Goal: Check status: Check status

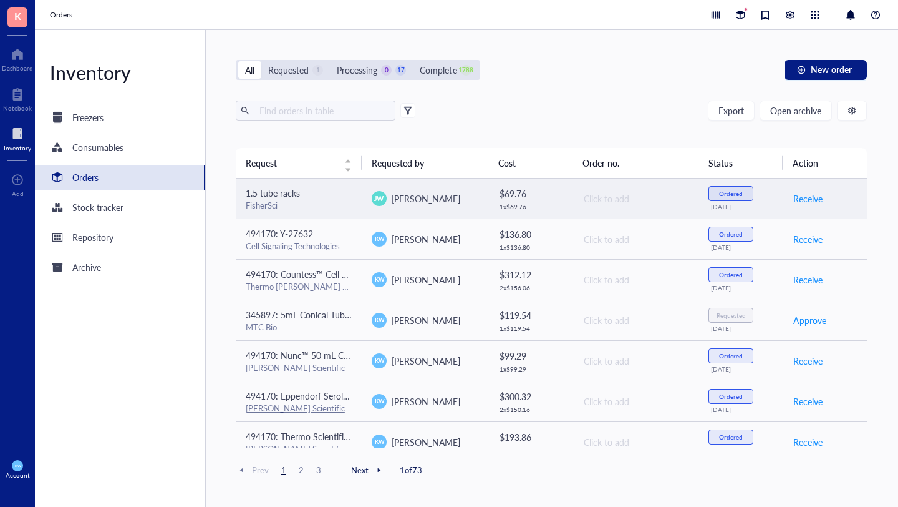
click at [275, 188] on span "1.5 tube racks" at bounding box center [273, 193] width 54 height 12
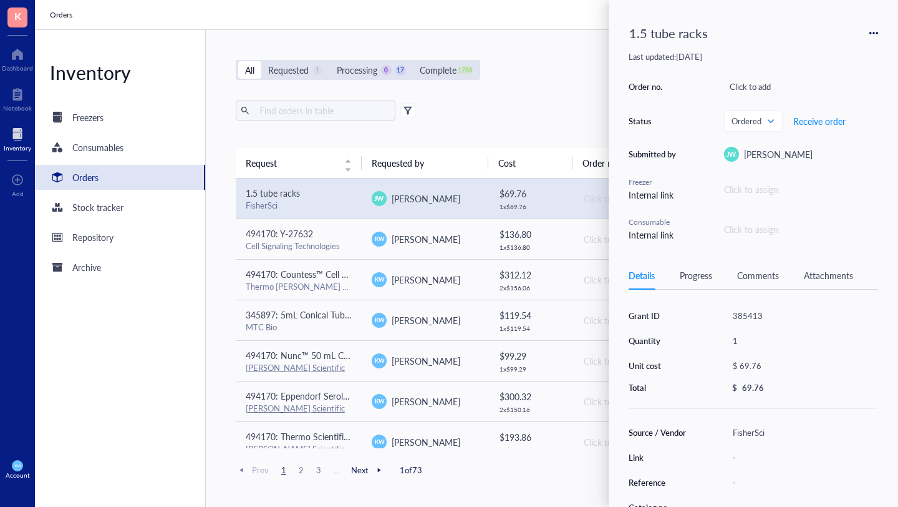
click at [819, 271] on div "Attachments" at bounding box center [828, 275] width 49 height 14
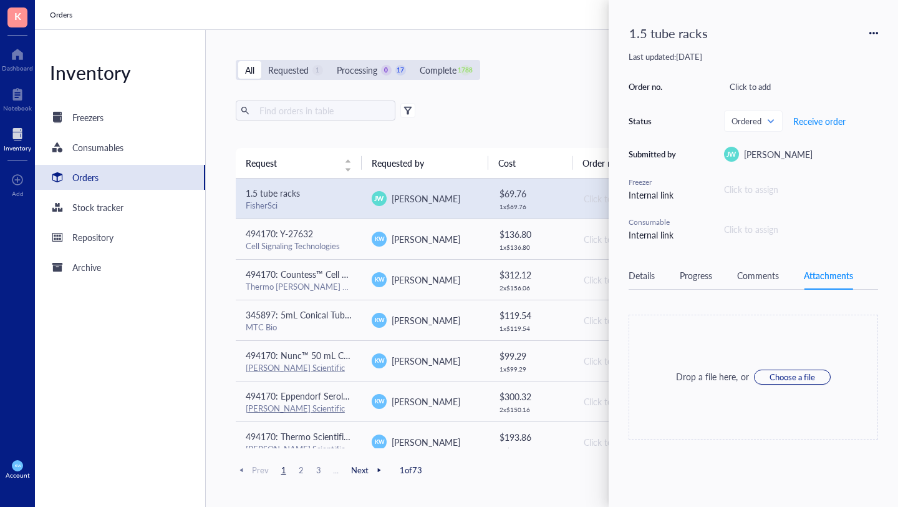
click at [746, 278] on div "Comments" at bounding box center [758, 275] width 42 height 14
click at [688, 275] on div "Progress" at bounding box center [696, 275] width 32 height 14
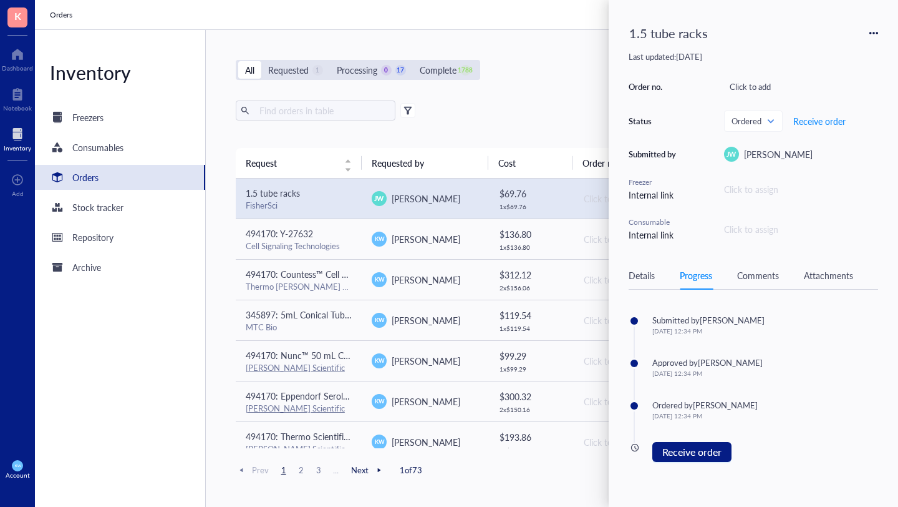
click at [646, 268] on div "Details Progress Comments Attachments" at bounding box center [754, 275] width 250 height 28
click at [643, 275] on div "Details" at bounding box center [642, 275] width 26 height 14
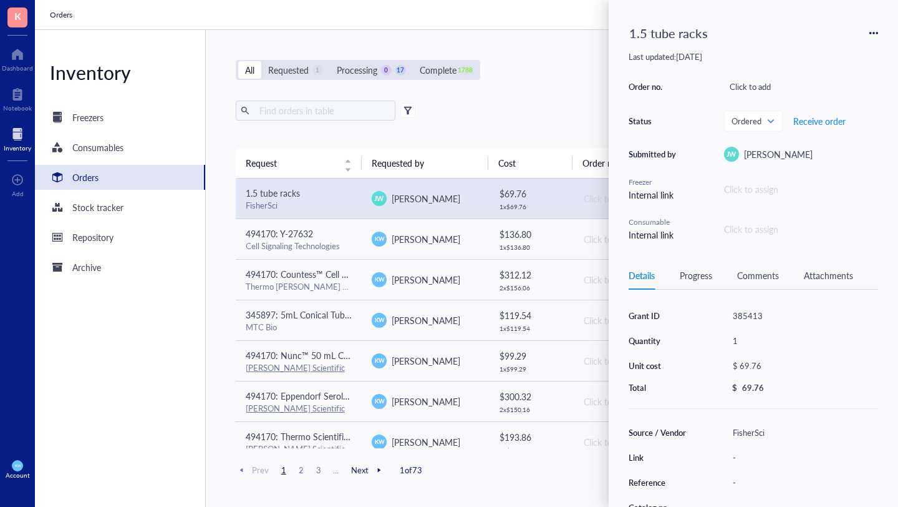
scroll to position [114, 0]
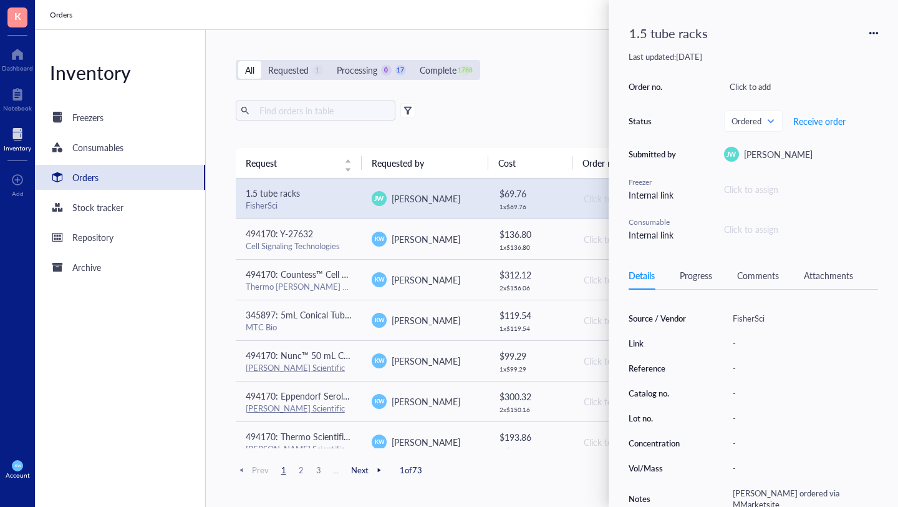
click at [538, 77] on div "All Requested 1 Processing 0 17 Complete 1788 New order" at bounding box center [552, 70] width 632 height 20
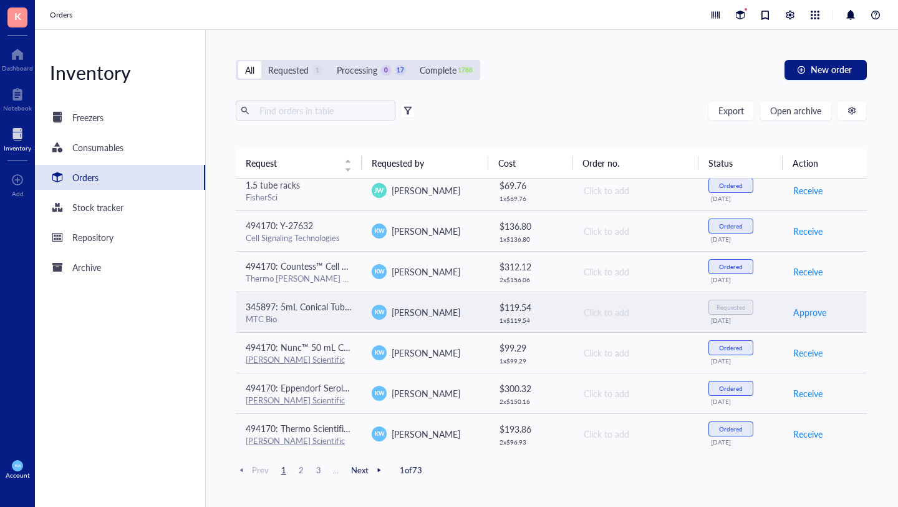
scroll to position [0, 0]
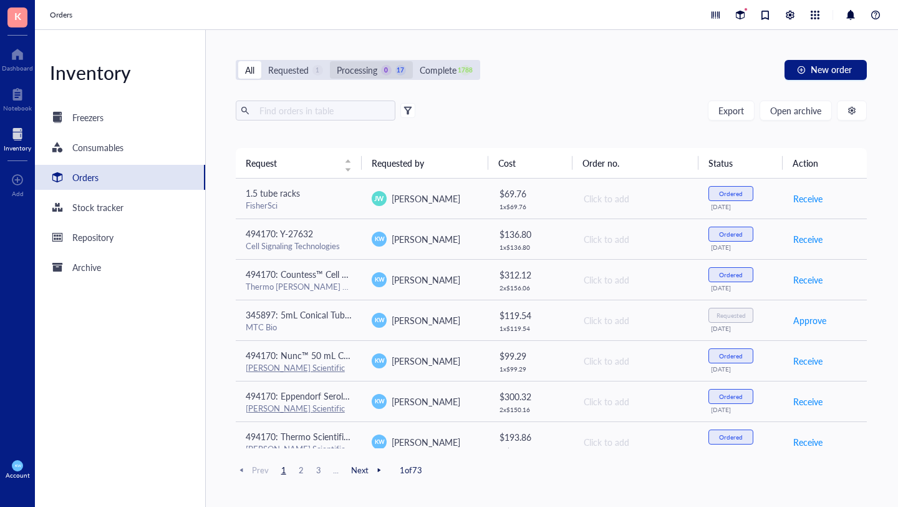
click at [377, 75] on div "Processing" at bounding box center [357, 70] width 41 height 14
click at [330, 61] on input "Processing 0 17" at bounding box center [330, 61] width 0 height 0
